Goal: Check status: Check status

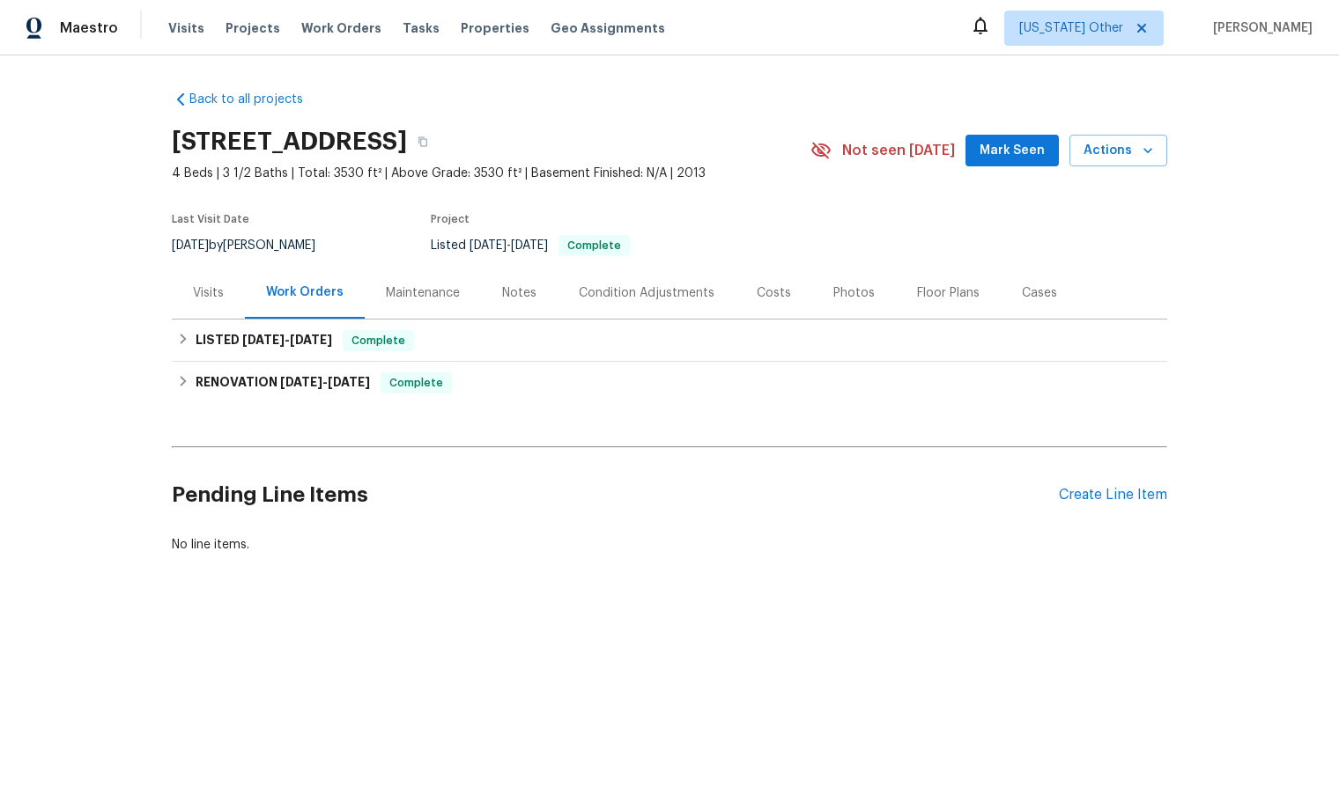
click at [306, 289] on div "Work Orders" at bounding box center [305, 293] width 78 height 18
click at [406, 288] on div "Maintenance" at bounding box center [423, 293] width 74 height 18
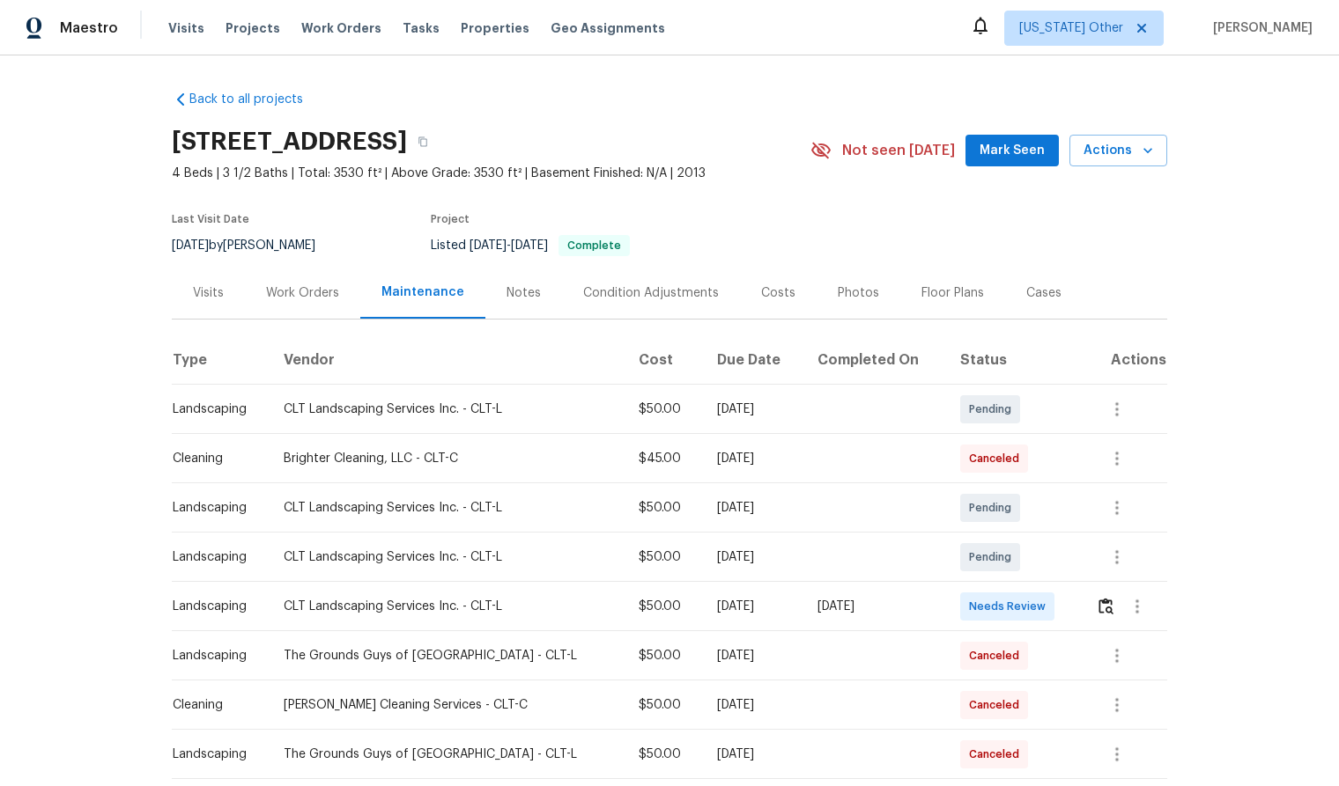
click at [193, 289] on div "Visits" at bounding box center [208, 293] width 31 height 18
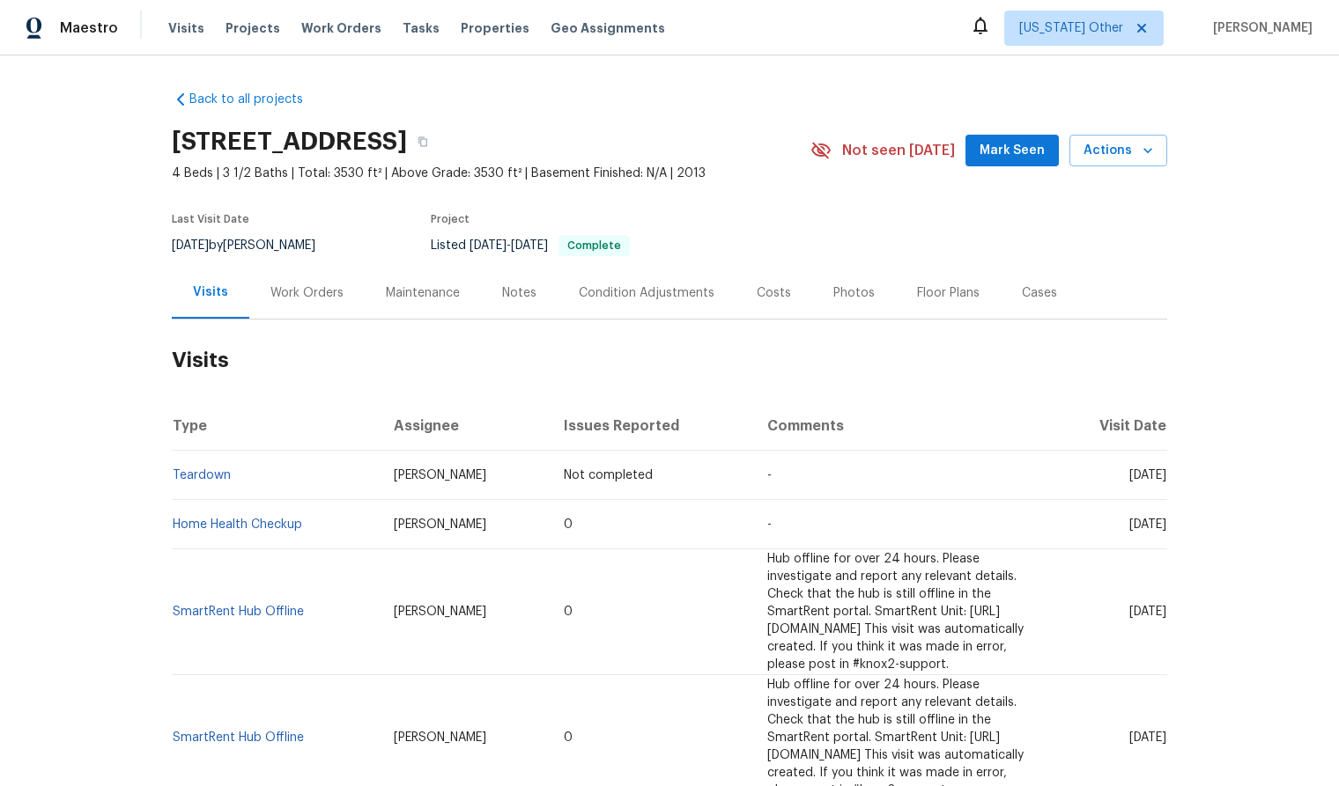
click at [307, 293] on div "Work Orders" at bounding box center [306, 293] width 73 height 18
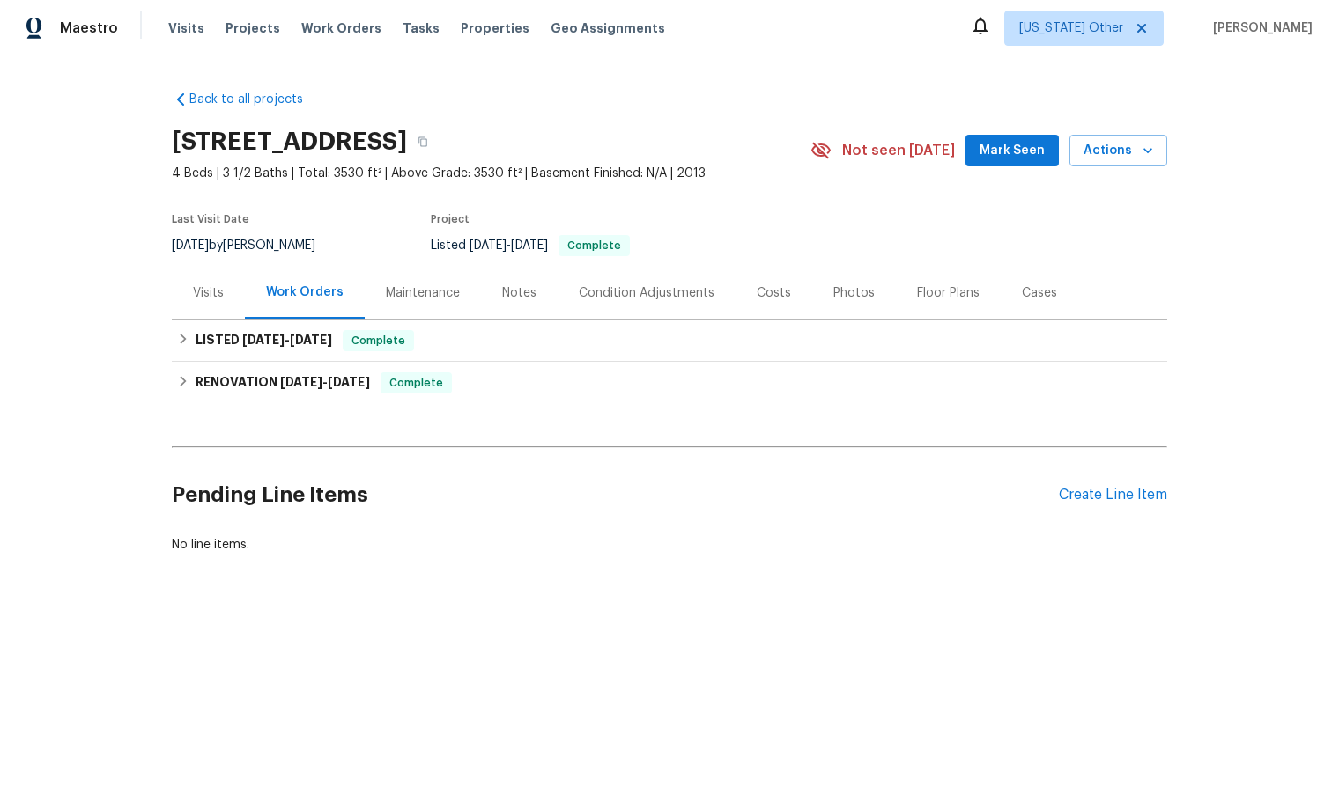
click at [419, 290] on div "Maintenance" at bounding box center [423, 293] width 74 height 18
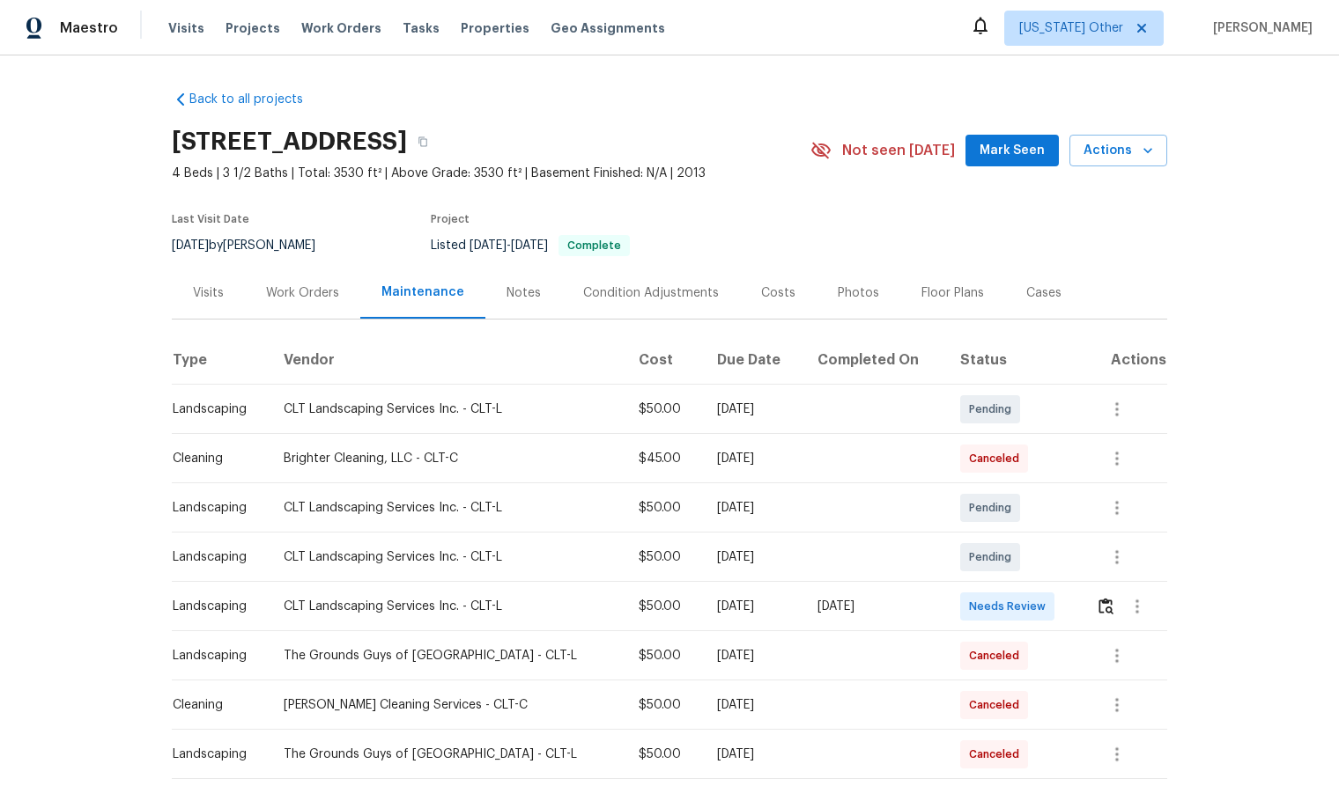
click at [227, 289] on div "Visits" at bounding box center [208, 293] width 73 height 52
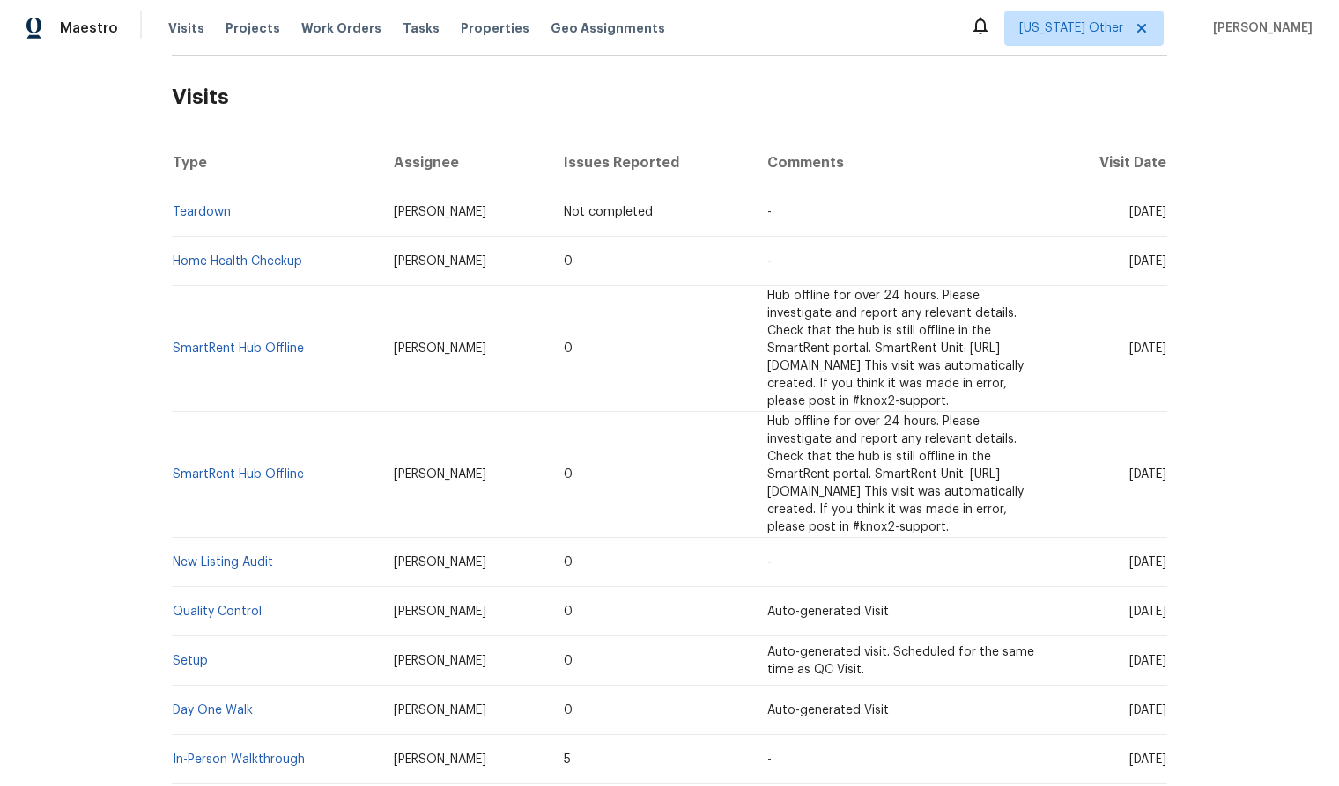
scroll to position [359, 0]
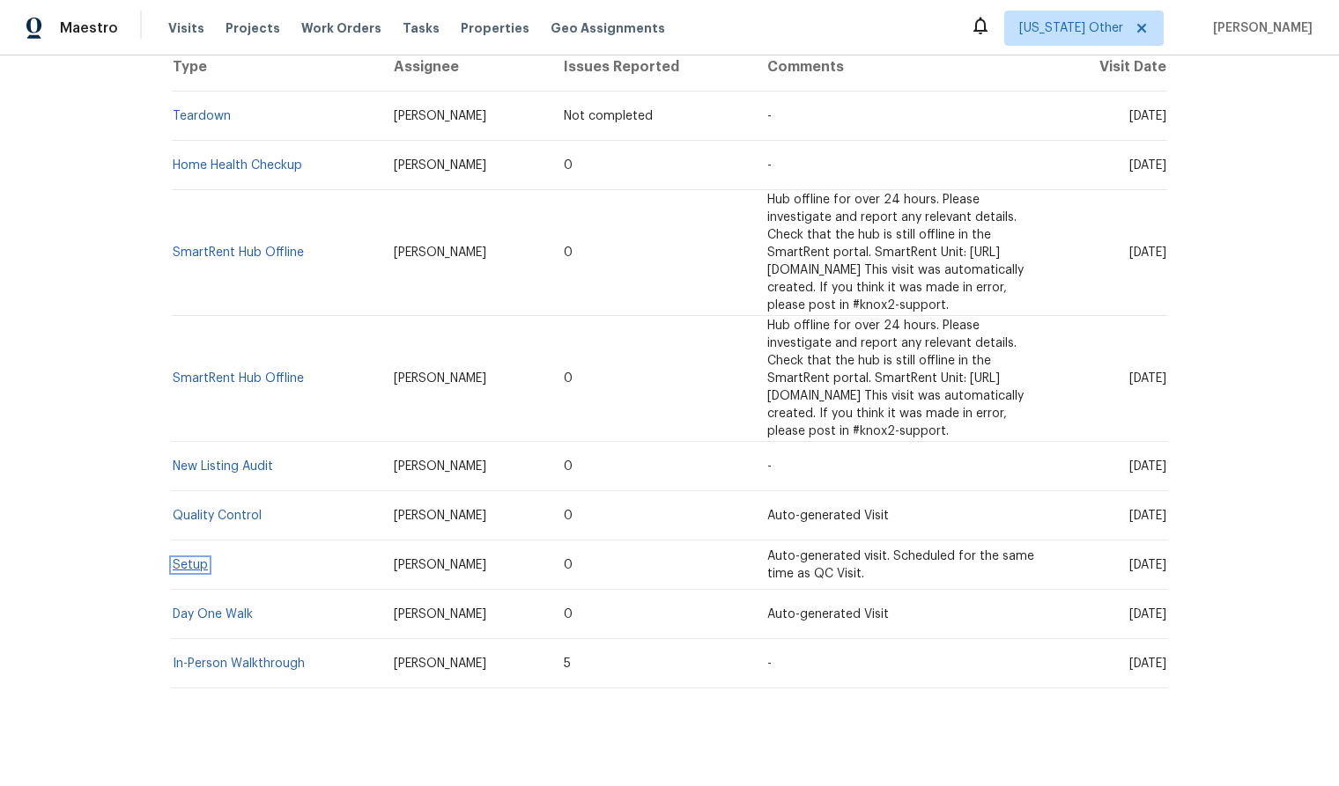
click at [189, 559] on link "Setup" at bounding box center [190, 565] width 35 height 12
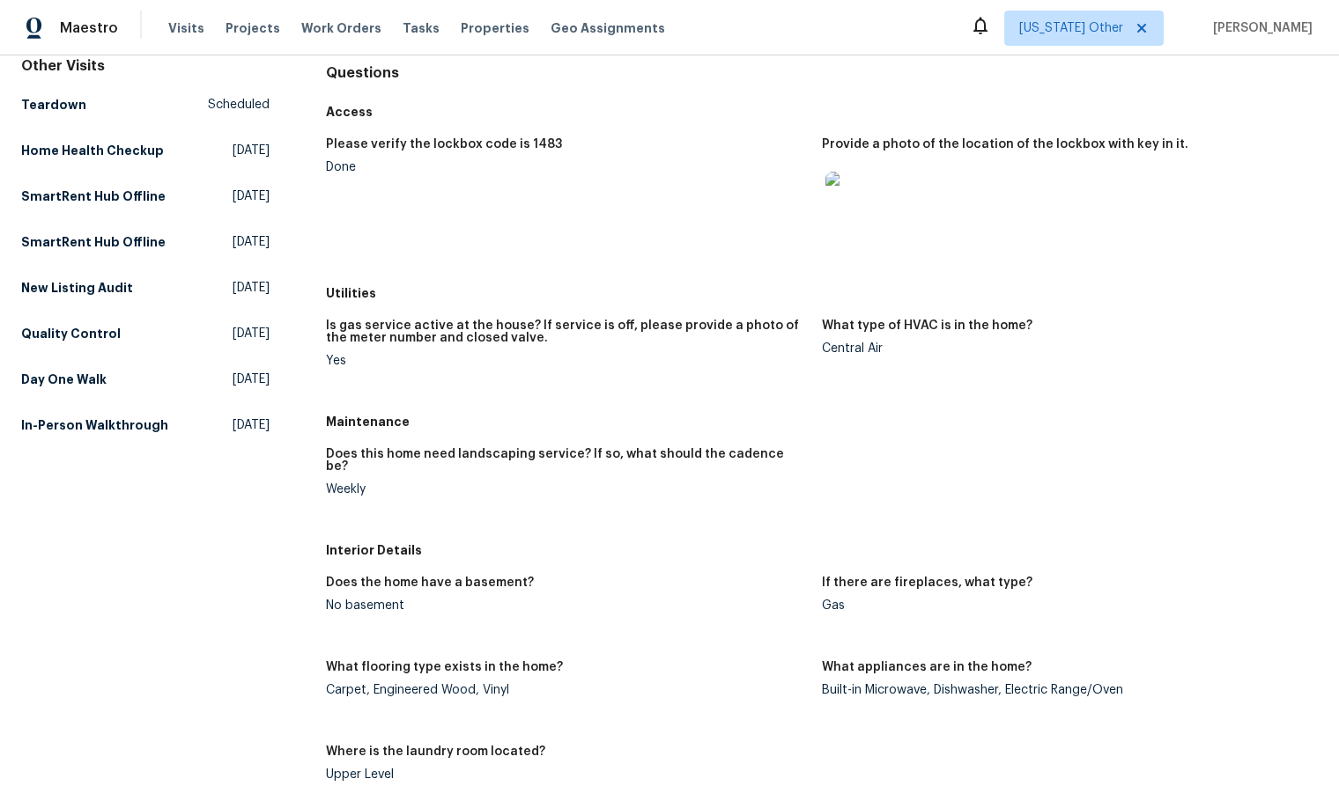
scroll to position [176, 0]
drag, startPoint x: 547, startPoint y: 145, endPoint x: 514, endPoint y: 145, distance: 32.6
click at [514, 145] on div "Please verify the lockbox code is 1483" at bounding box center [567, 148] width 482 height 23
click at [539, 285] on h5 "Utilities" at bounding box center [822, 292] width 992 height 18
click at [458, 264] on figure "Please verify the lockbox code is 1483 Done" at bounding box center [574, 201] width 496 height 129
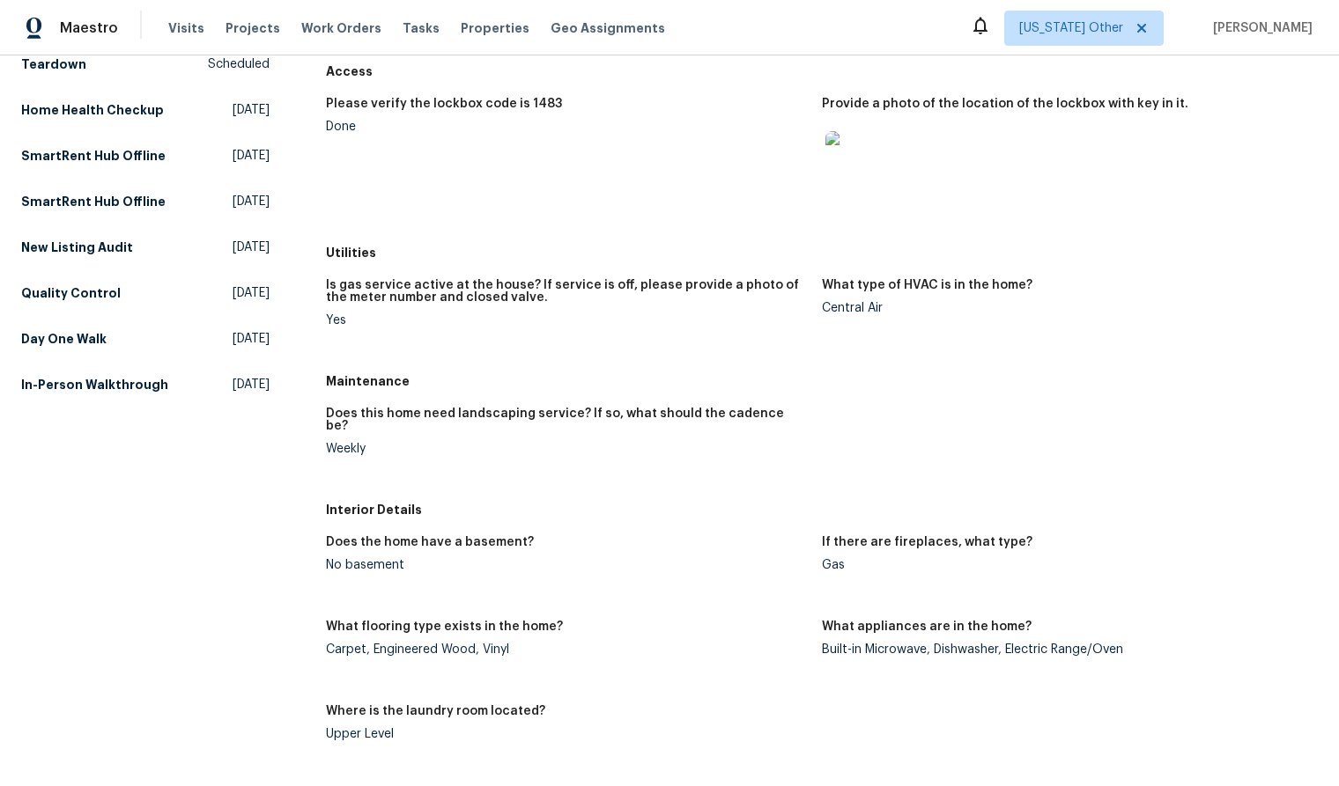
scroll to position [88, 0]
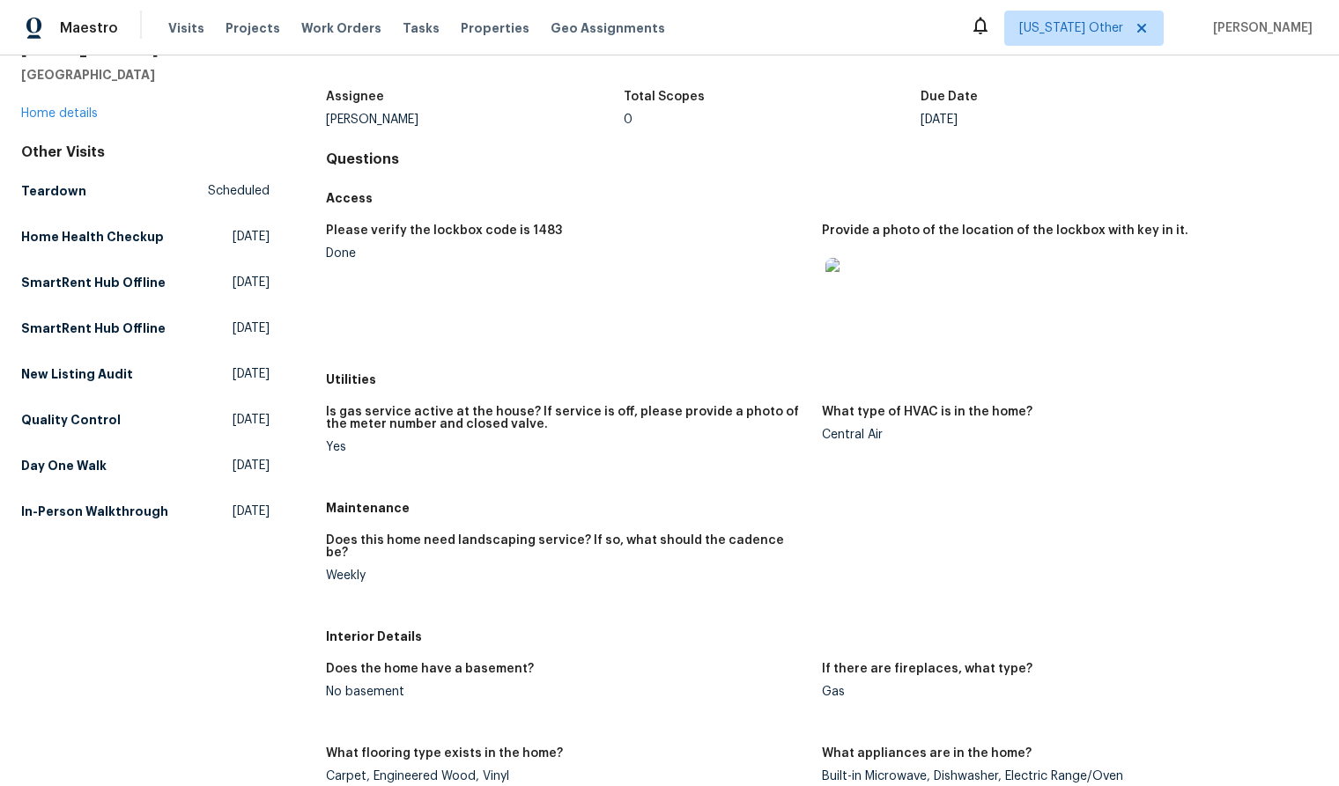
click at [839, 289] on img at bounding box center [853, 286] width 56 height 56
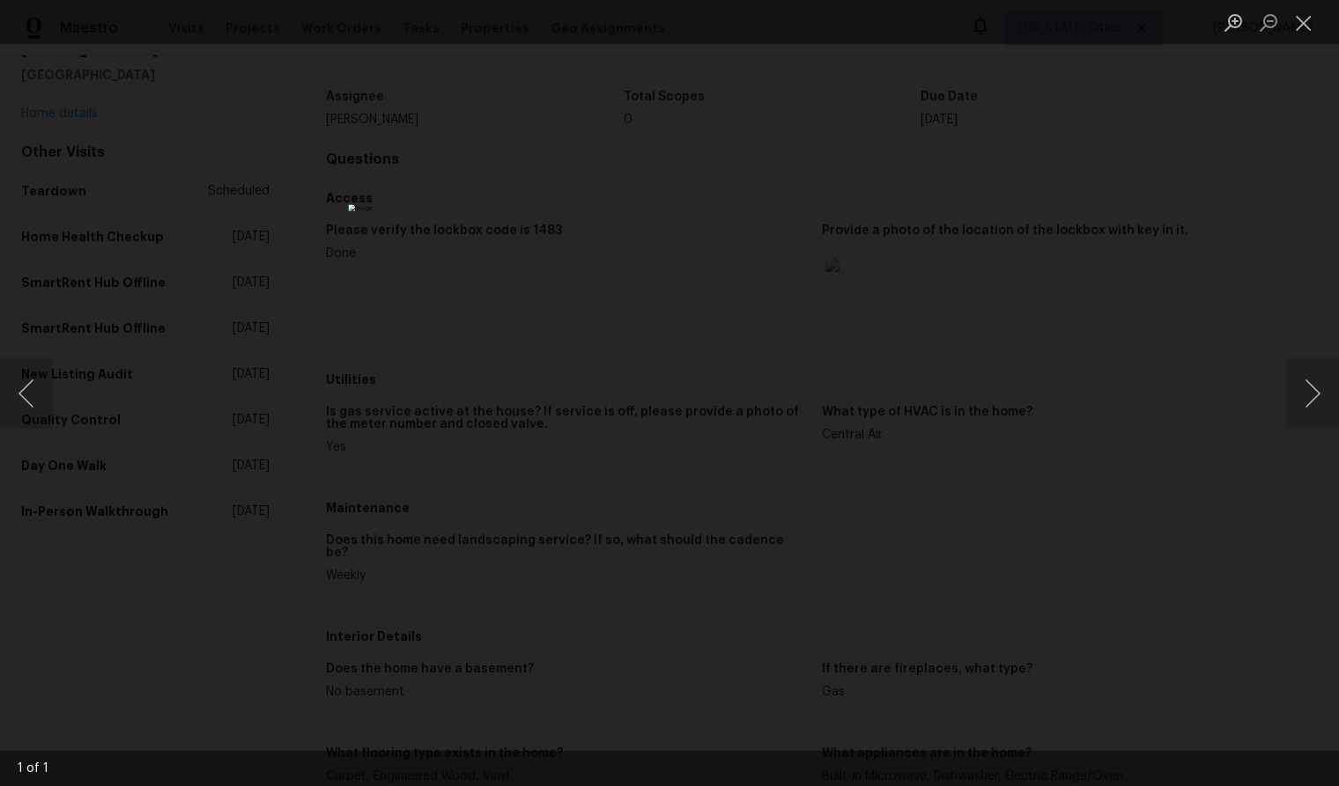
click at [714, 398] on img "Lightbox" at bounding box center [669, 392] width 642 height 377
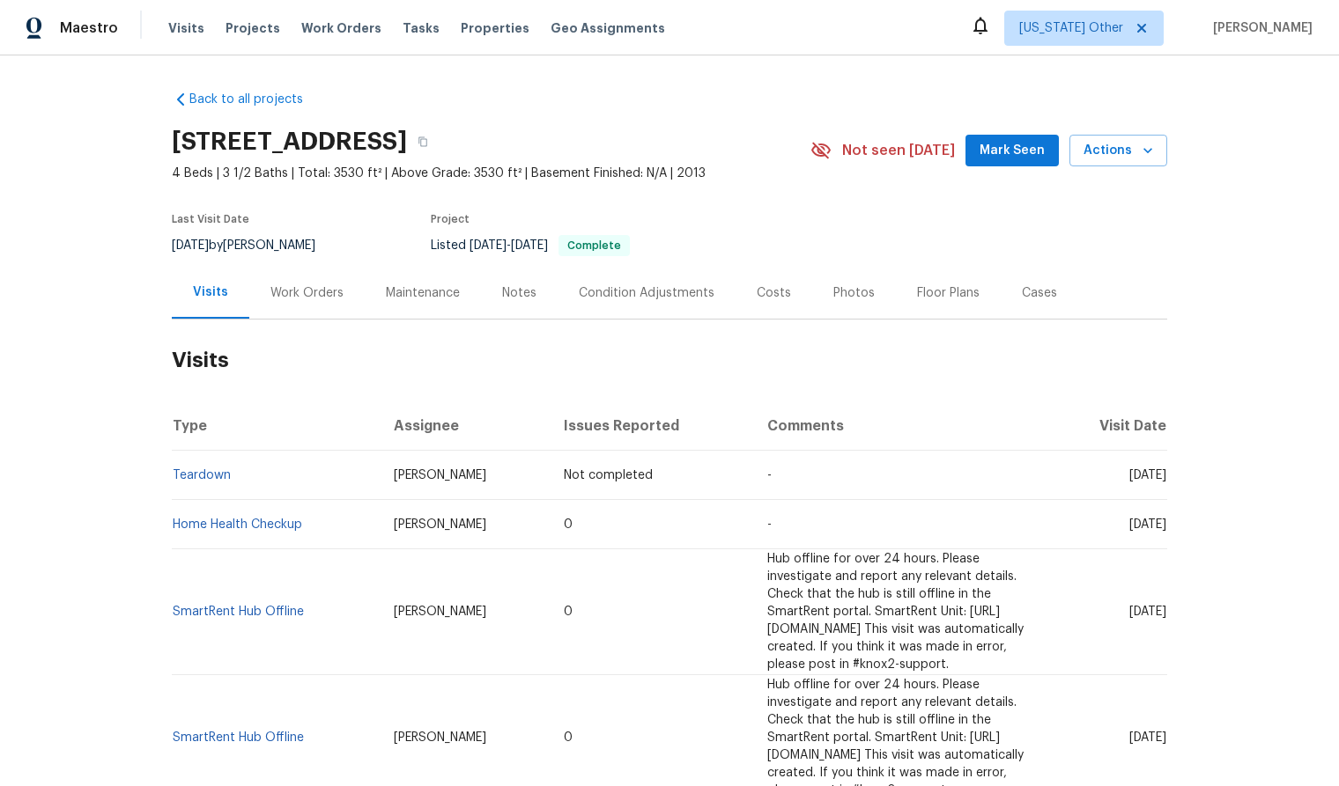
click at [498, 391] on h2 "Visits" at bounding box center [669, 361] width 995 height 82
click at [514, 378] on h2 "Visits" at bounding box center [669, 361] width 995 height 82
click at [819, 240] on section "[STREET_ADDRESS] 4 Beds | 3 1/2 Baths | Total: 3530 ft² | Above Grade: 3530 ft²…" at bounding box center [669, 193] width 995 height 148
